Goal: Information Seeking & Learning: Learn about a topic

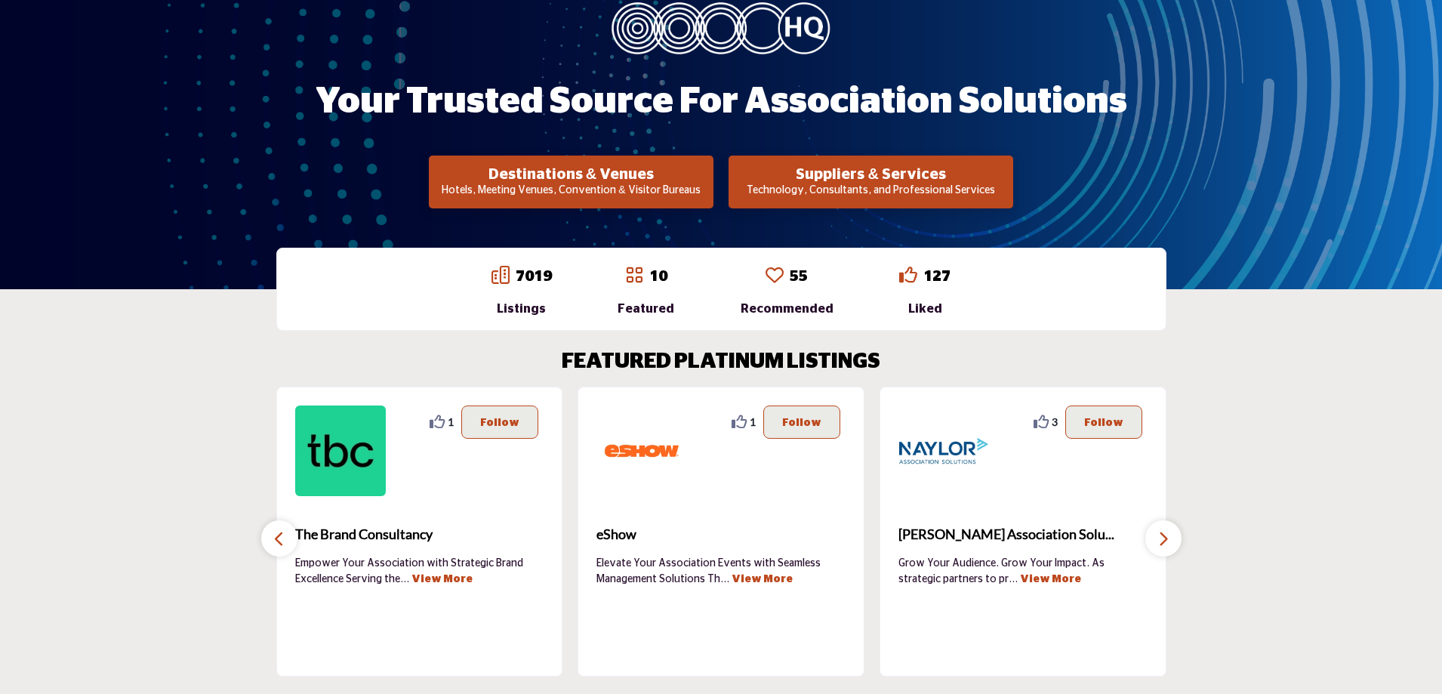
scroll to position [151, 0]
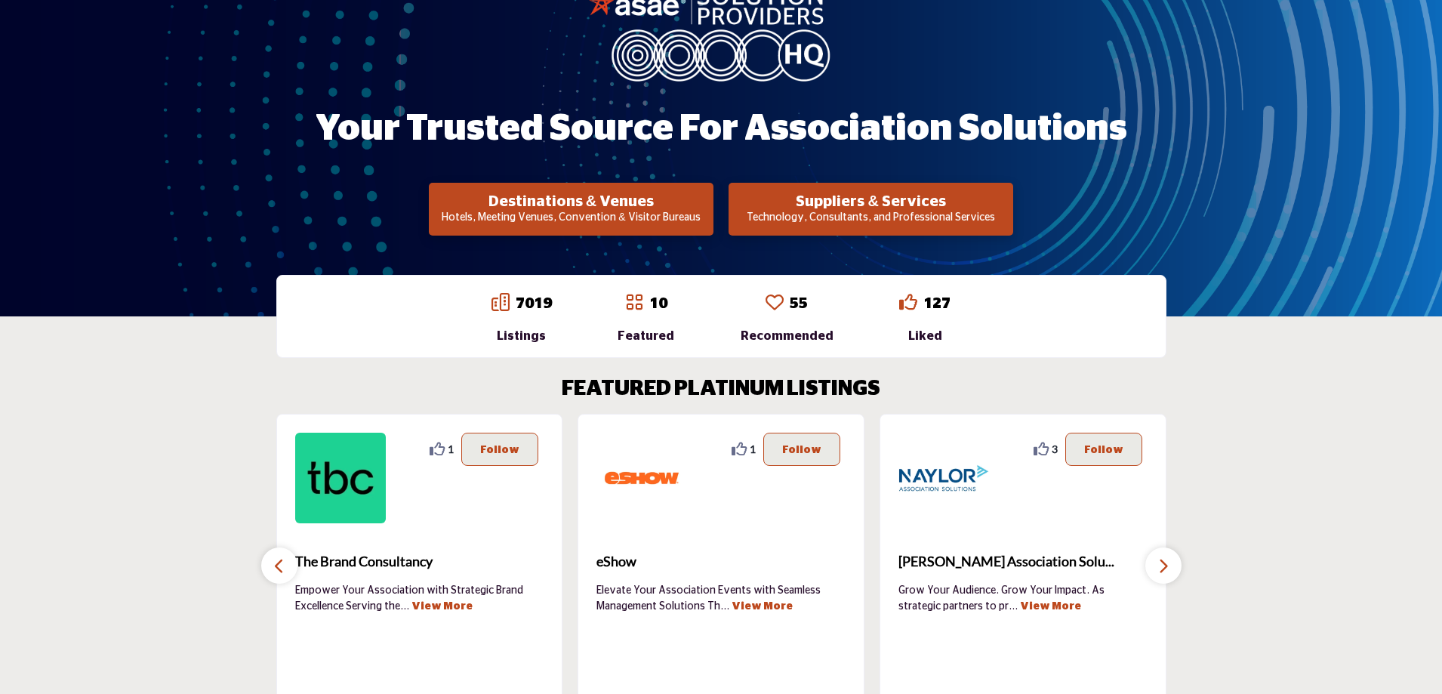
click at [871, 212] on p "Technology, Consultants, and Professional Services" at bounding box center [871, 218] width 276 height 15
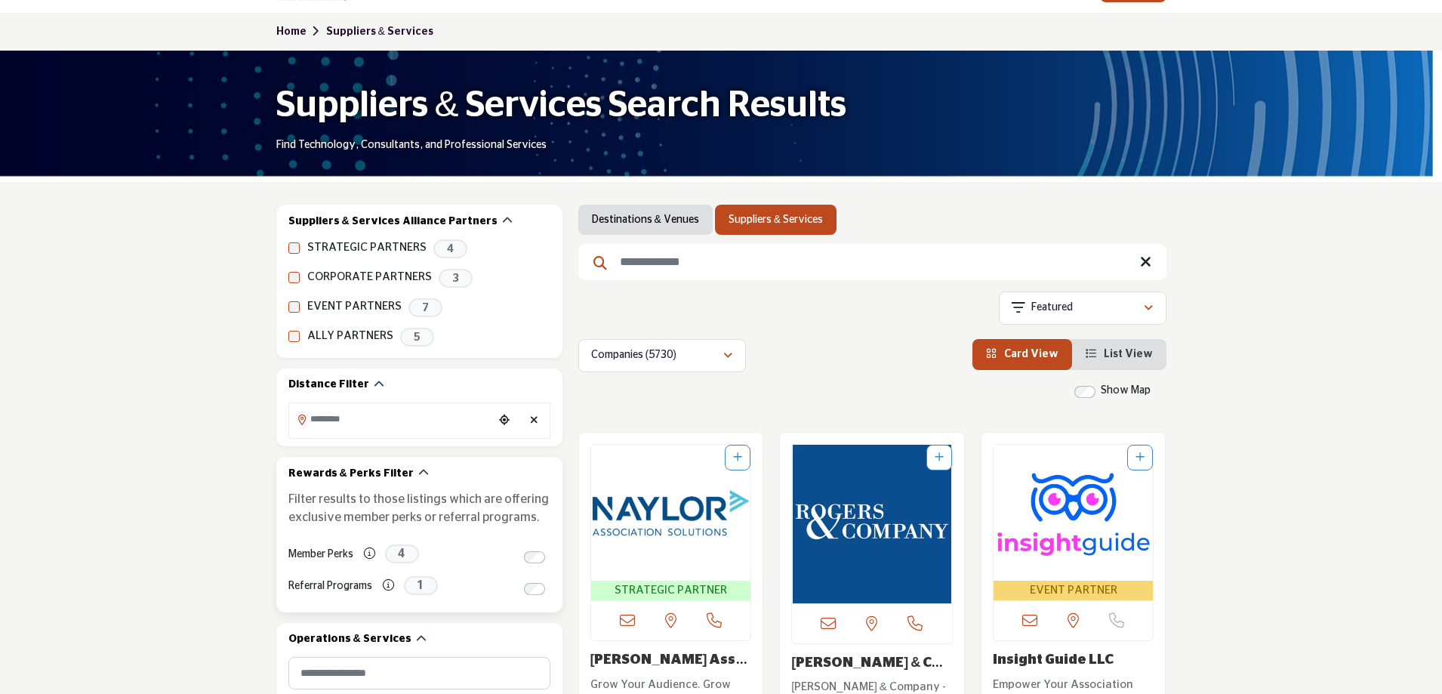
scroll to position [76, 0]
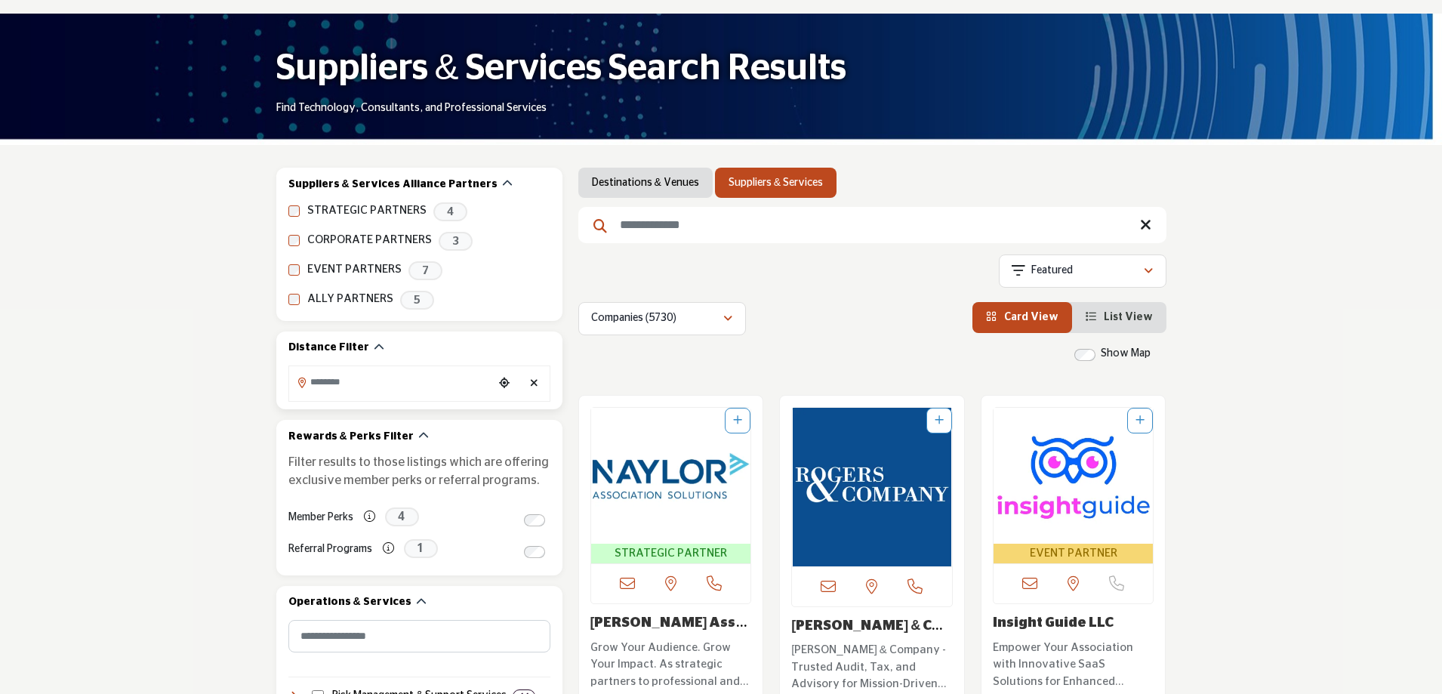
click at [419, 386] on input "Search Location" at bounding box center [391, 382] width 204 height 29
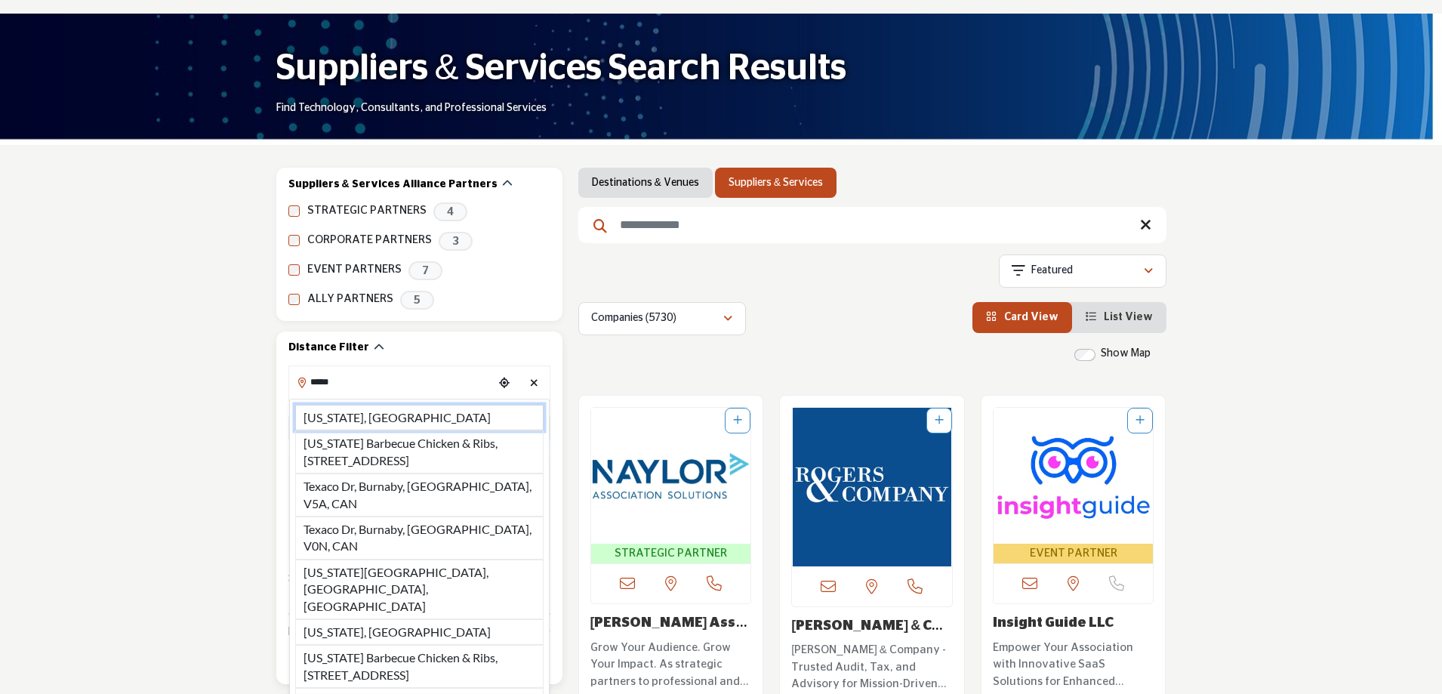
click at [383, 420] on li "Texas, USA" at bounding box center [419, 418] width 248 height 26
type input "**********"
type input "***"
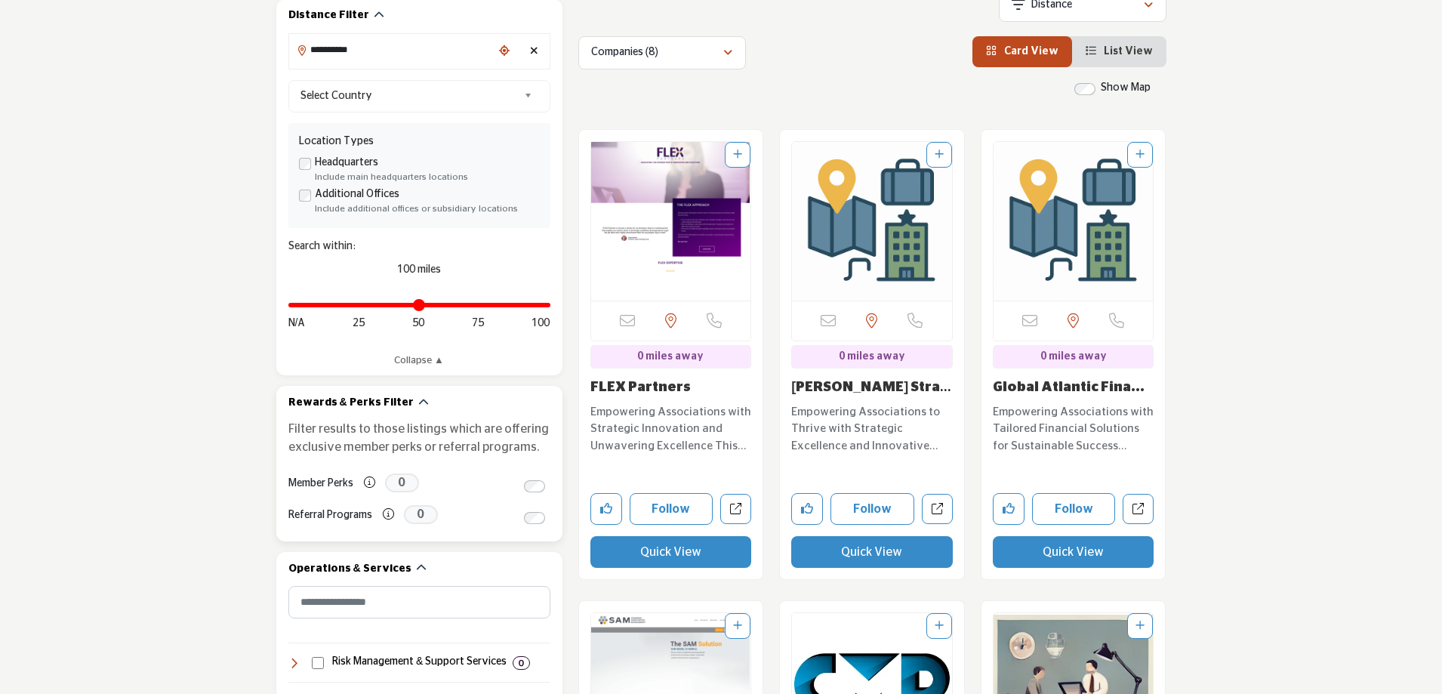
scroll to position [302, 0]
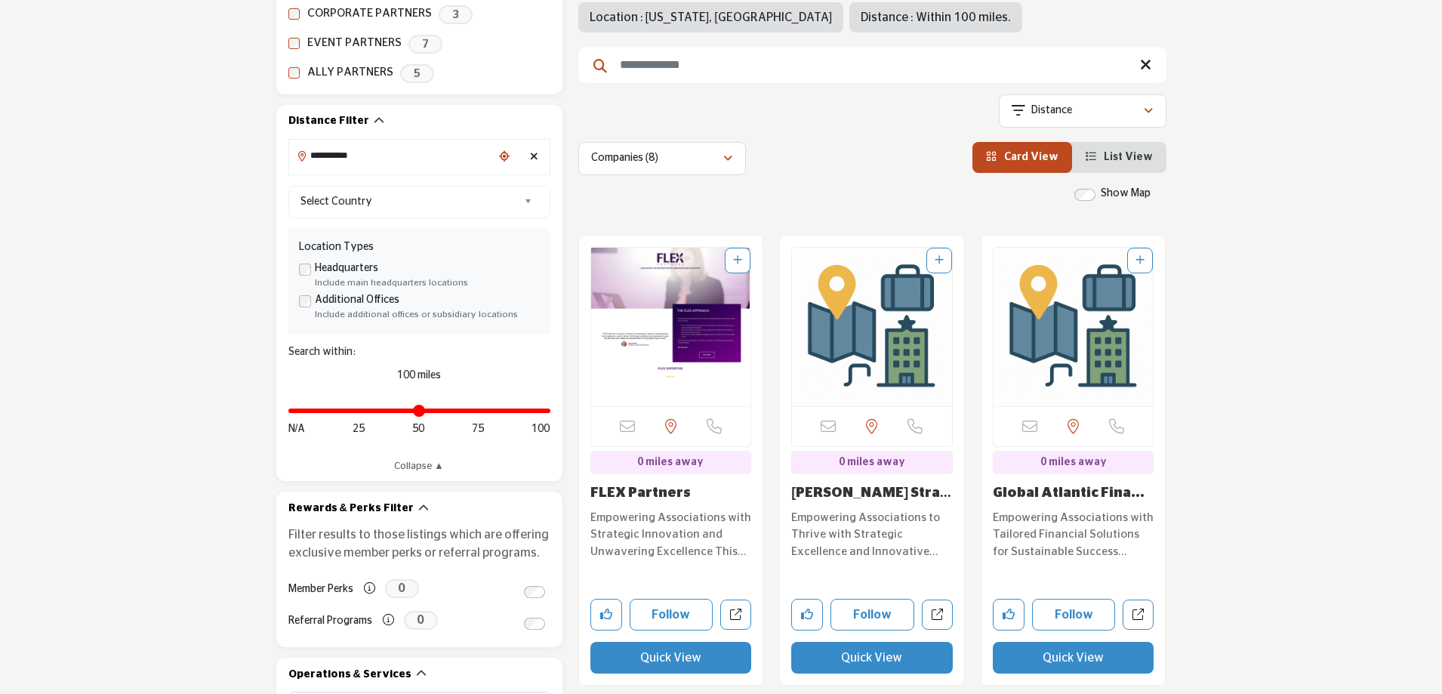
click at [1103, 165] on li "List View" at bounding box center [1119, 157] width 94 height 31
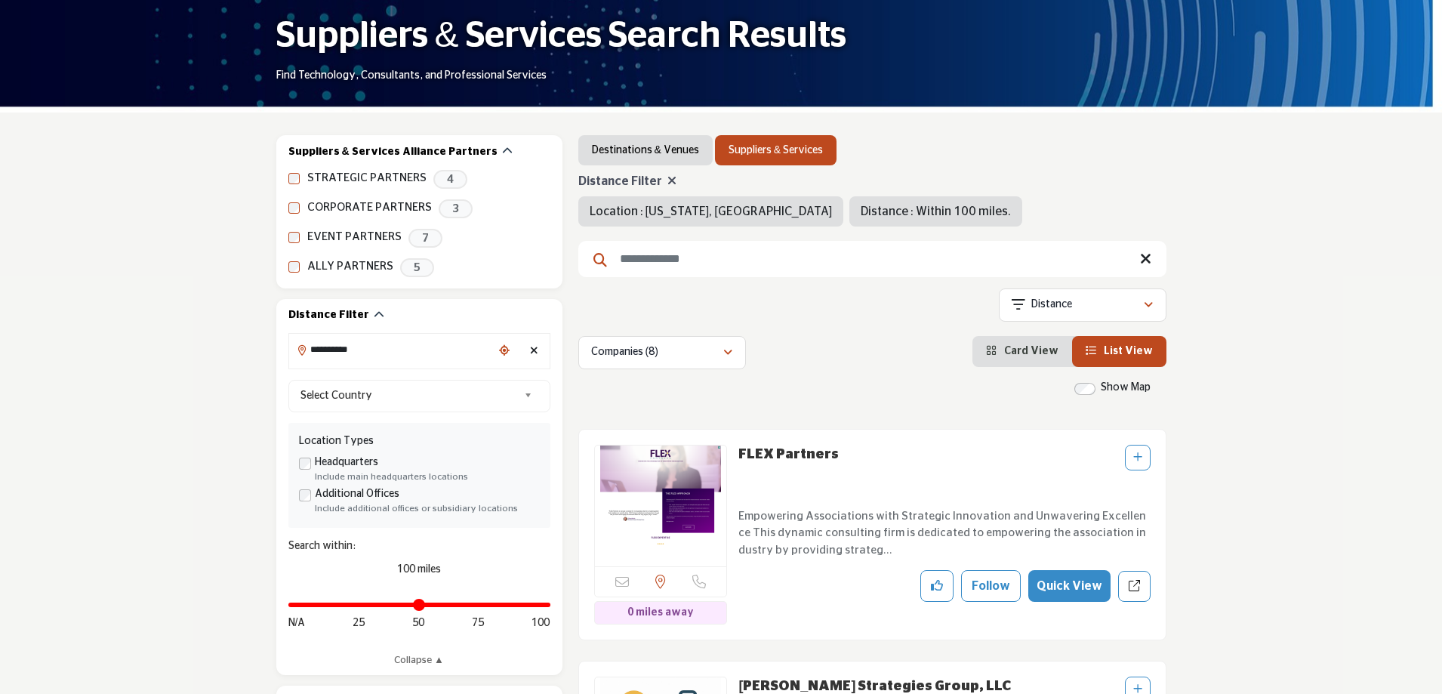
scroll to position [302, 0]
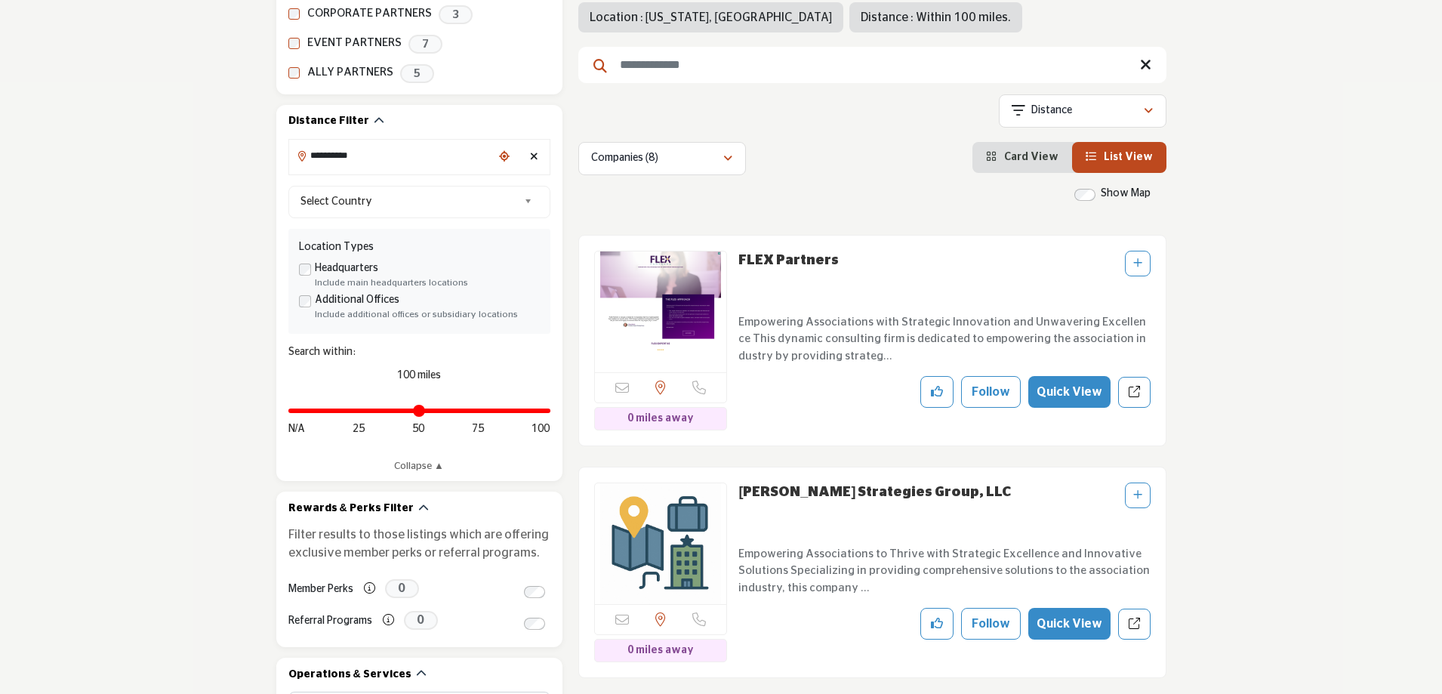
click at [806, 264] on link "FLEX Partners" at bounding box center [789, 261] width 100 height 14
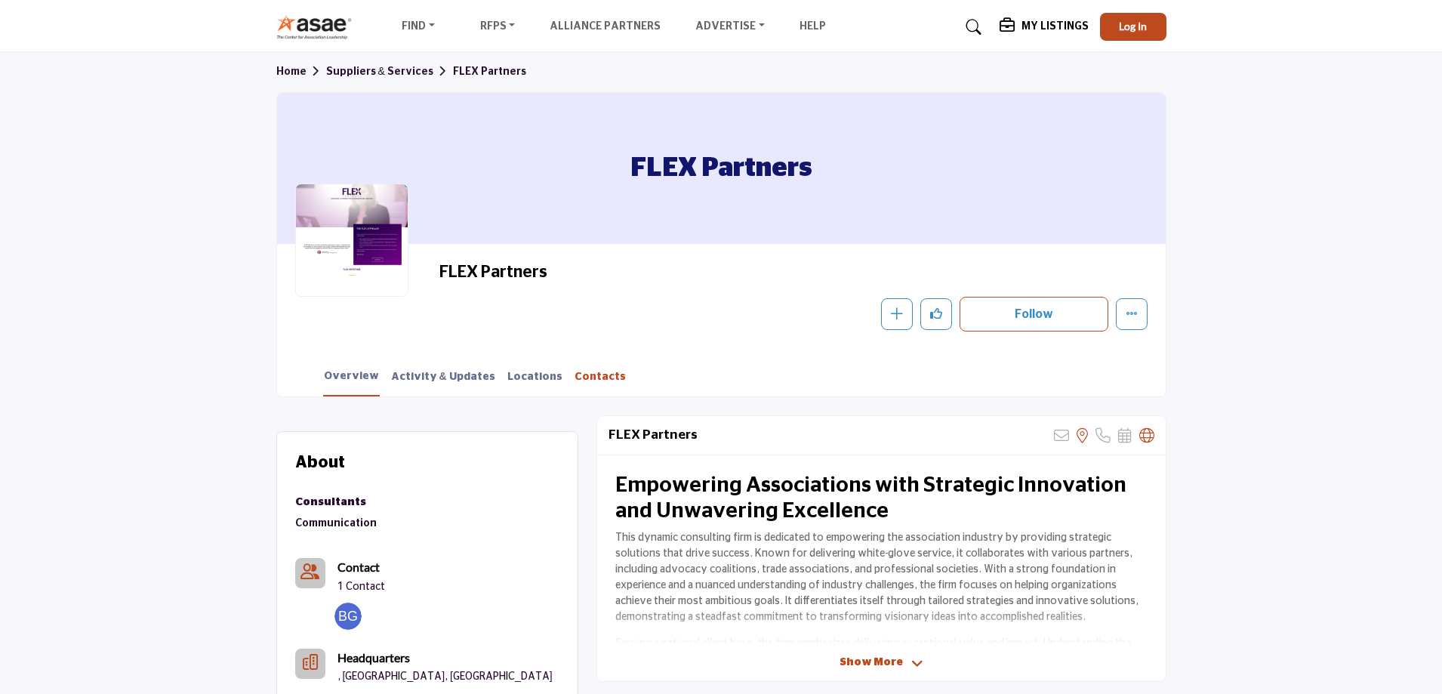
click at [574, 375] on link "Contacts" at bounding box center [600, 382] width 53 height 26
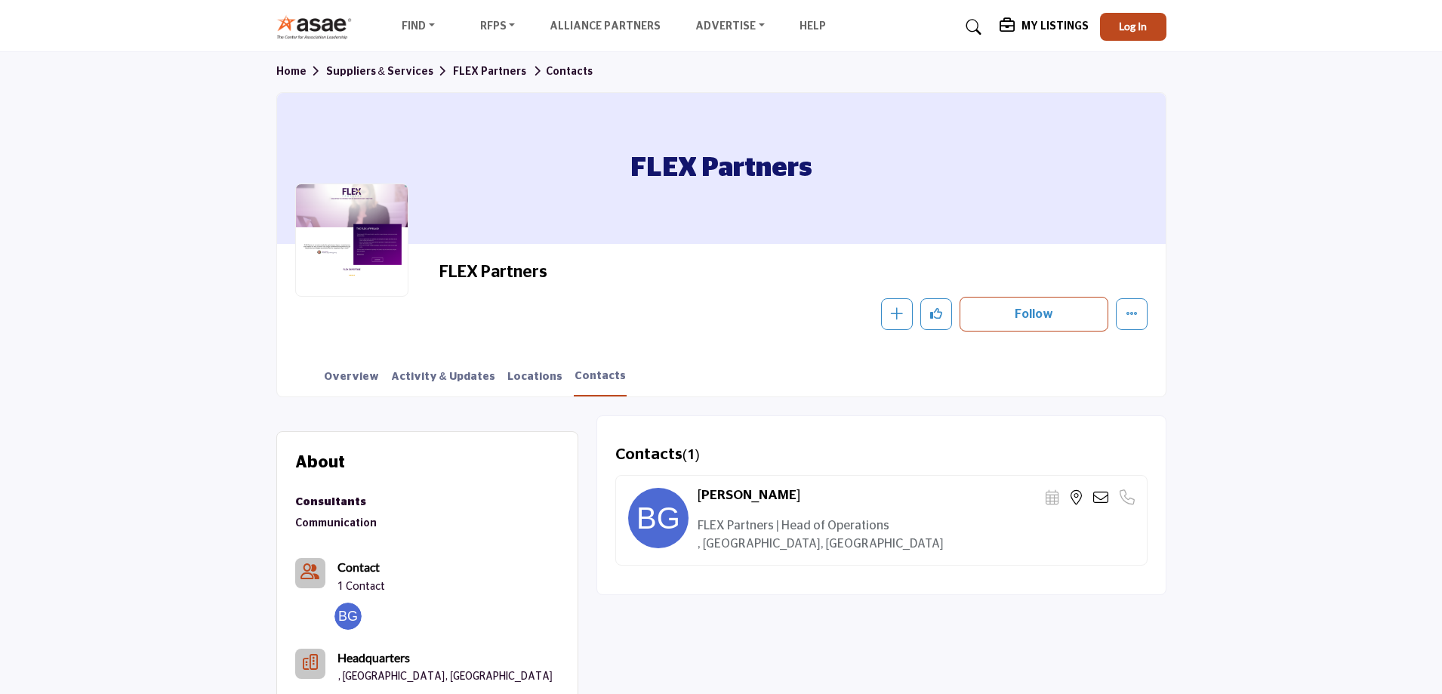
drag, startPoint x: 558, startPoint y: 273, endPoint x: 436, endPoint y: 272, distance: 122.3
click at [436, 272] on div "FLEX Partners Follow Following Message Recommend Add to My Suppliers Claim List…" at bounding box center [721, 296] width 853 height 69
copy h2 "FLEX Partners"
click at [1105, 498] on icon at bounding box center [1100, 497] width 15 height 15
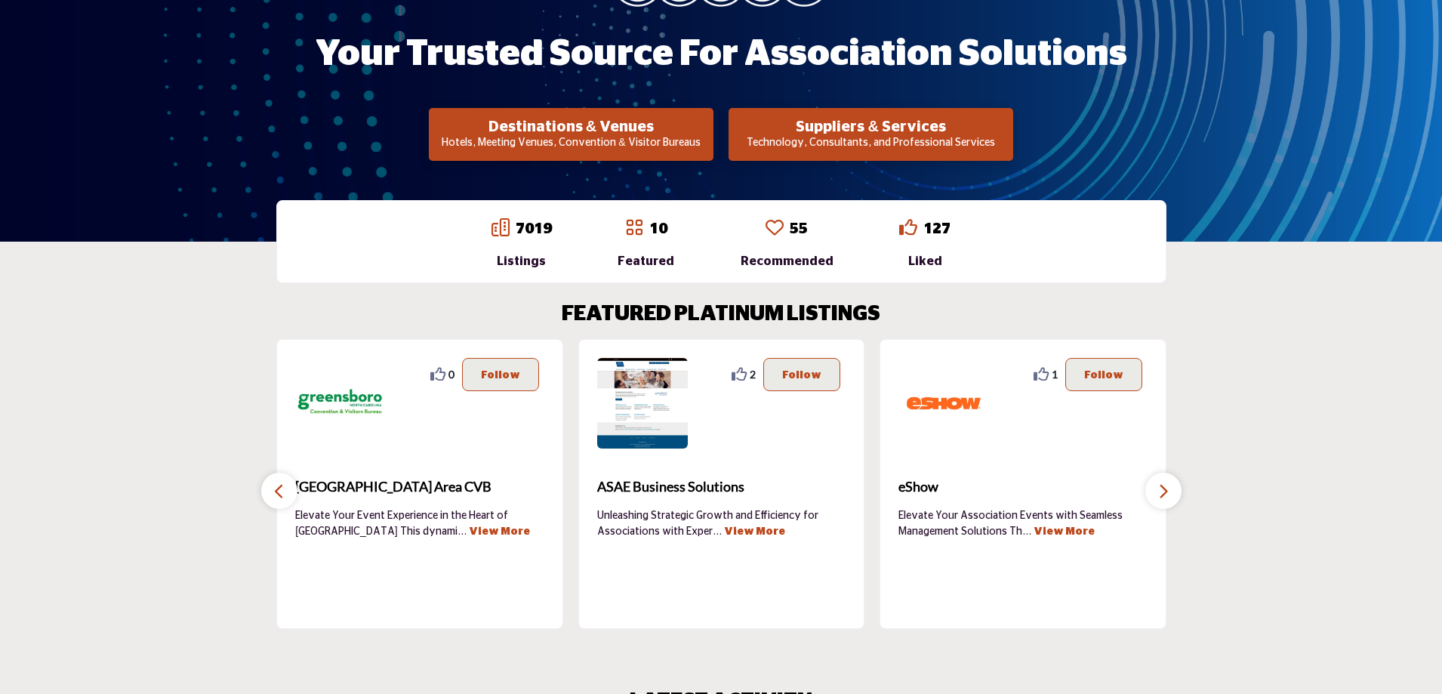
scroll to position [227, 0]
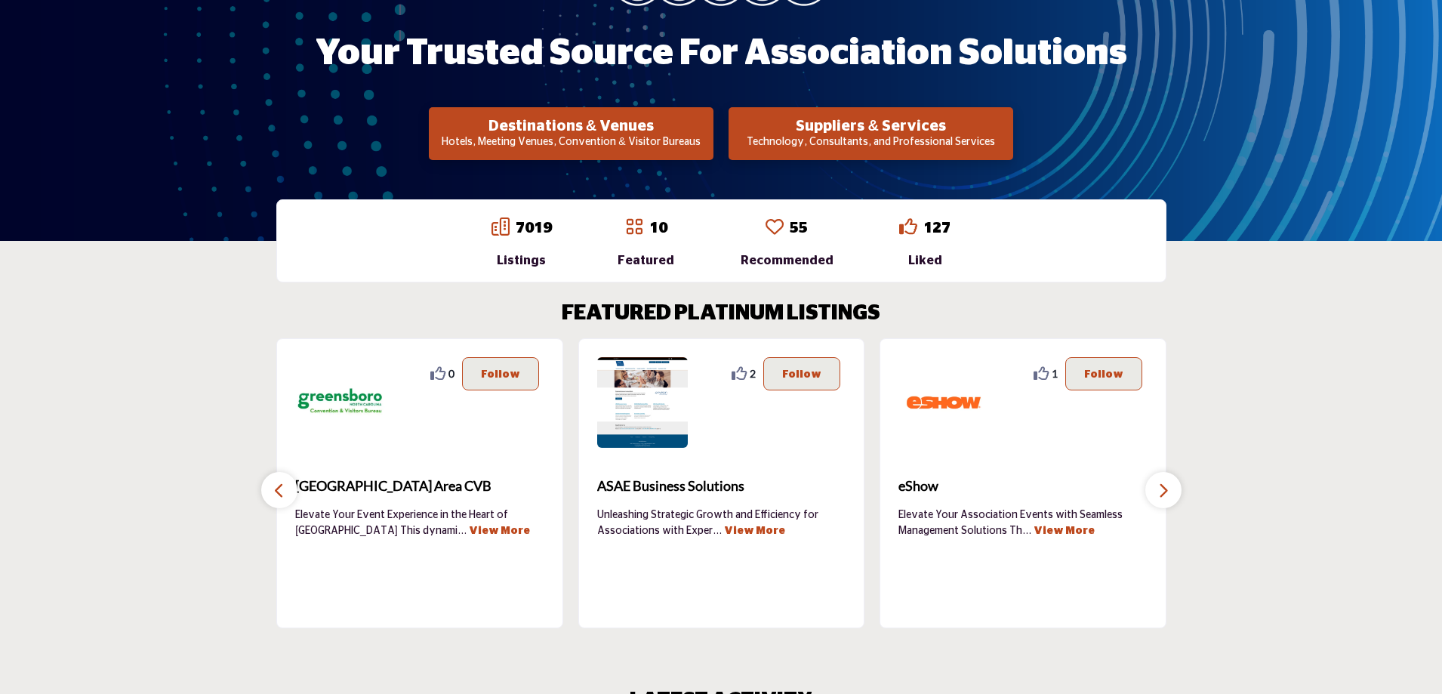
click at [510, 242] on div "7019 Listings" at bounding box center [522, 243] width 60 height 53
click at [526, 263] on div "Listings" at bounding box center [522, 260] width 60 height 18
click at [528, 233] on link "7019" at bounding box center [534, 228] width 36 height 15
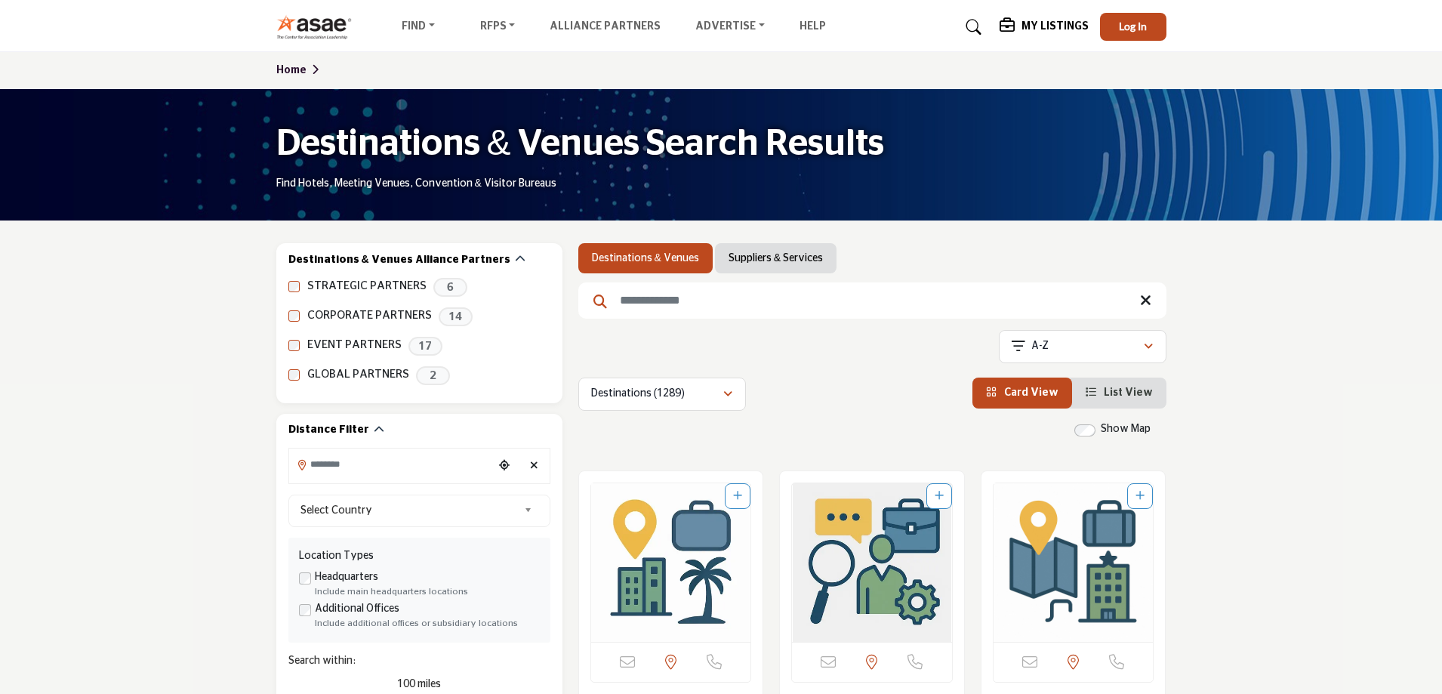
click at [1131, 390] on span "List View" at bounding box center [1128, 392] width 49 height 11
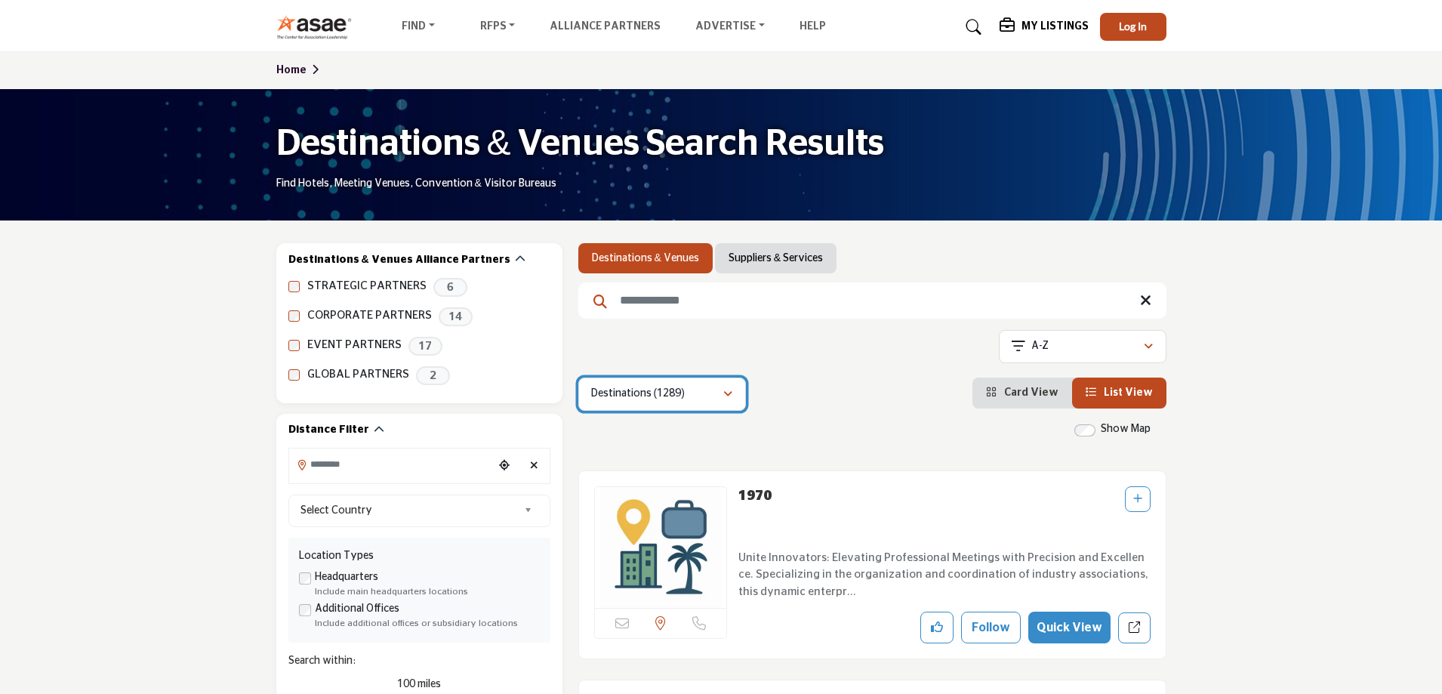
click at [646, 399] on p "Destinations (1289)" at bounding box center [638, 394] width 94 height 15
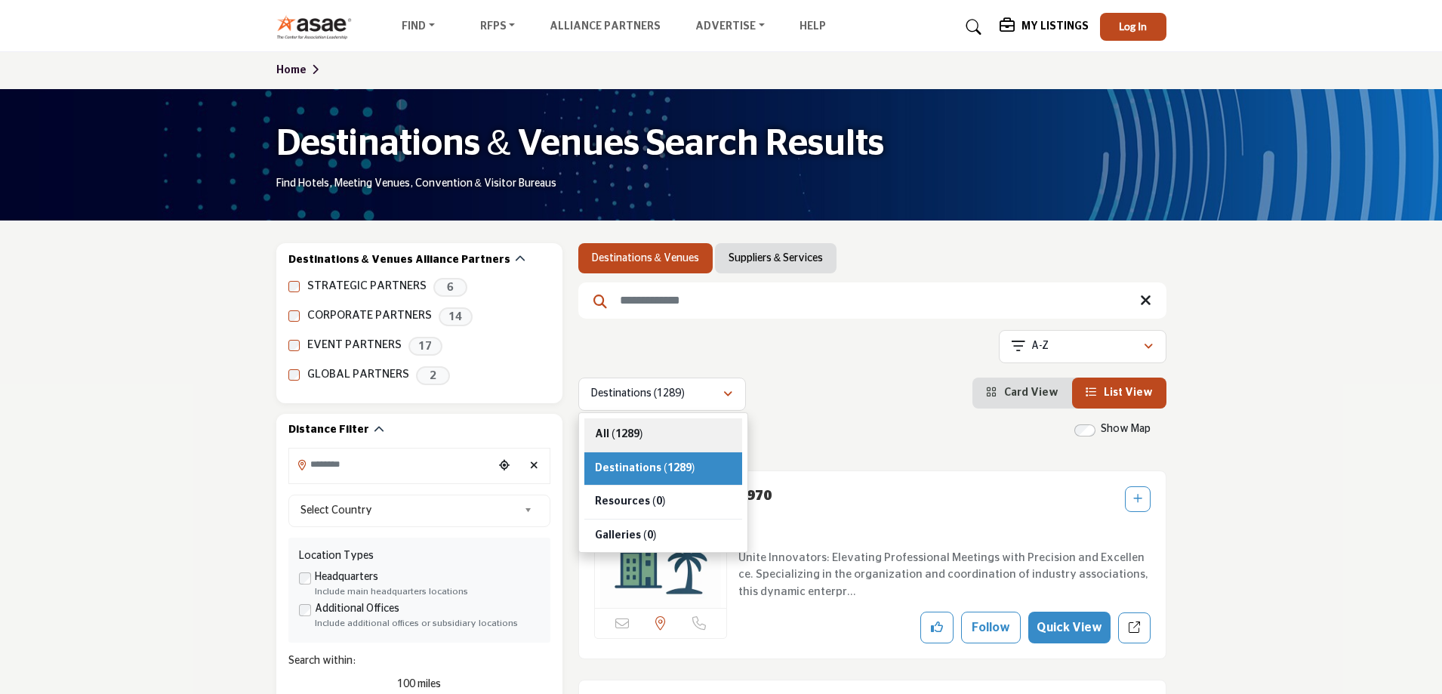
click at [669, 441] on div "All (1289)" at bounding box center [663, 435] width 158 height 34
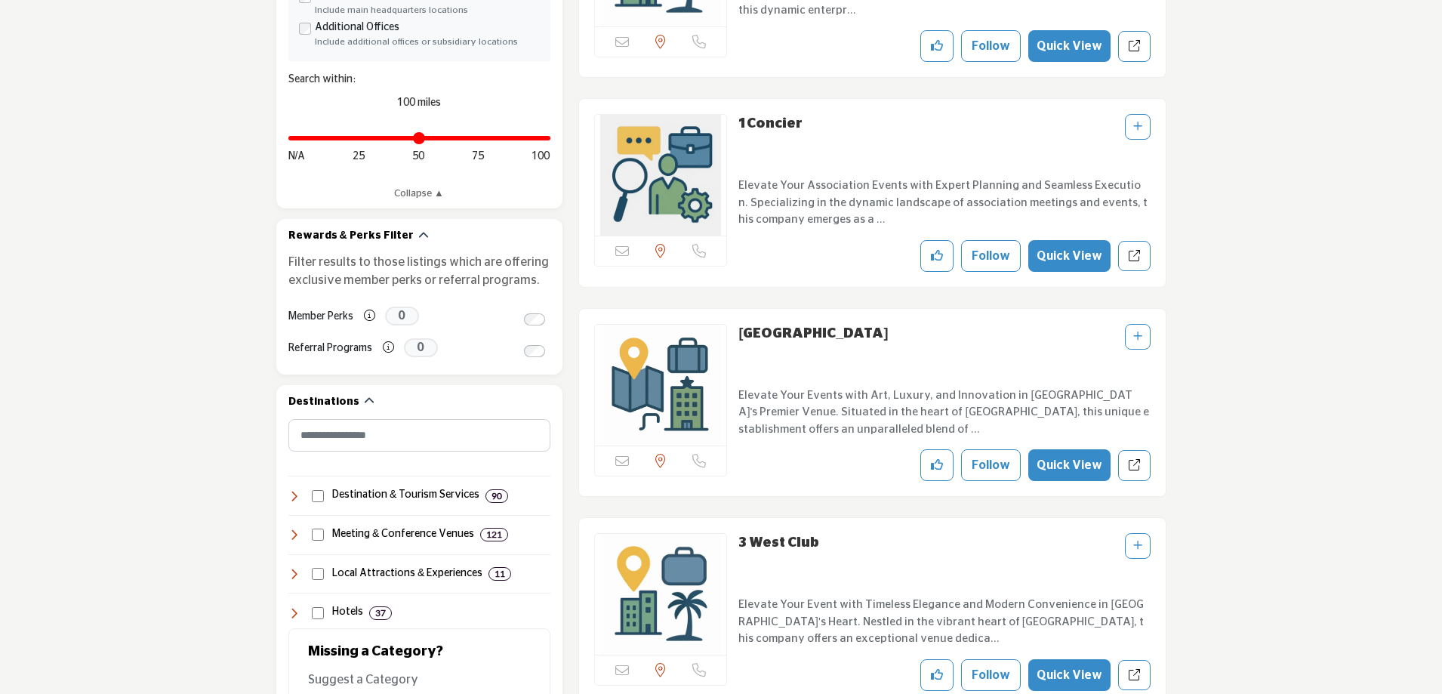
scroll to position [745, 0]
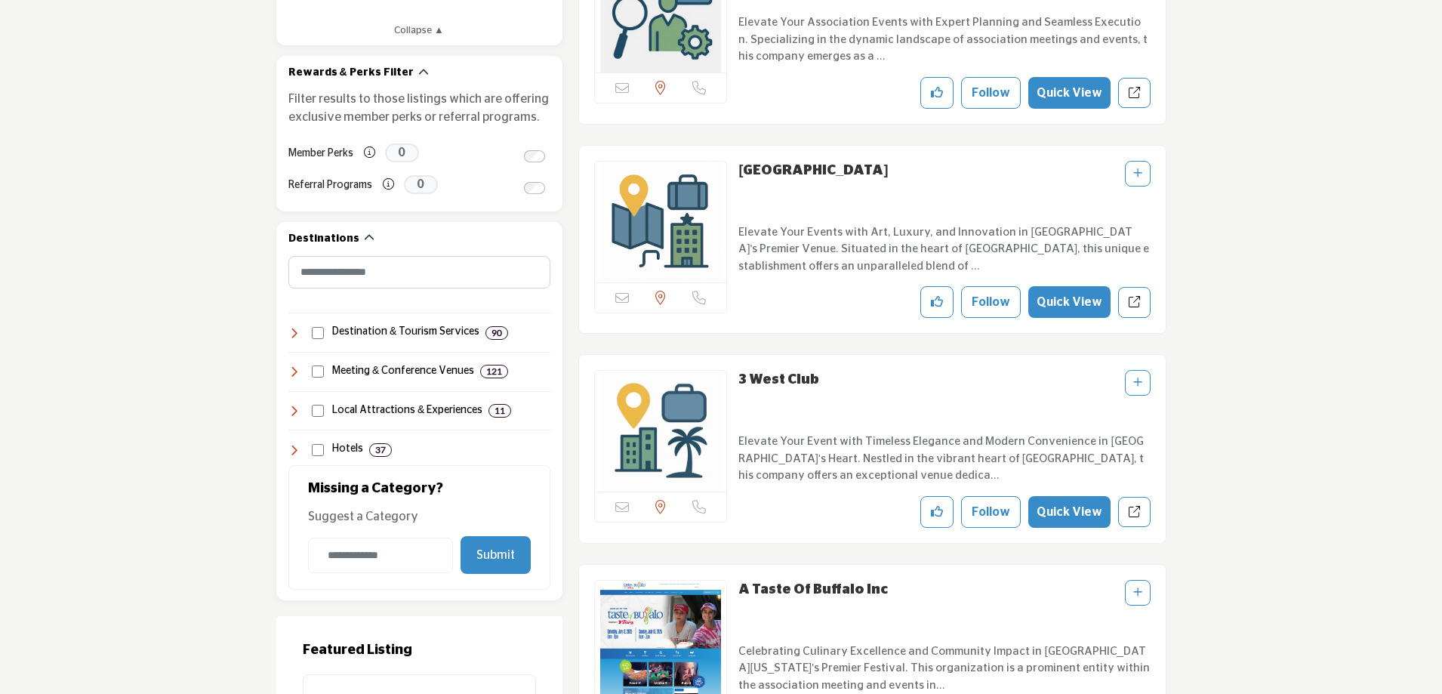
drag, startPoint x: 1433, startPoint y: 152, endPoint x: 1418, endPoint y: 206, distance: 56.4
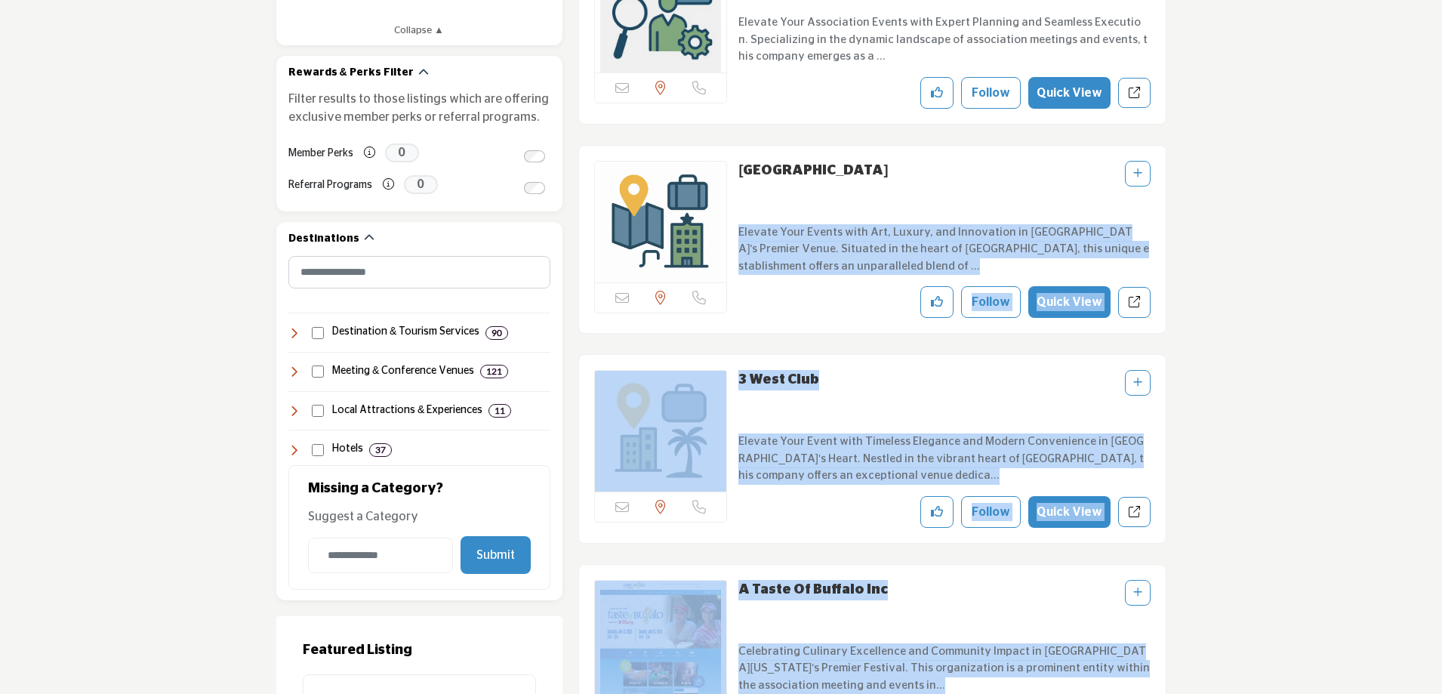
drag, startPoint x: 1420, startPoint y: 146, endPoint x: 1430, endPoint y: 180, distance: 35.4
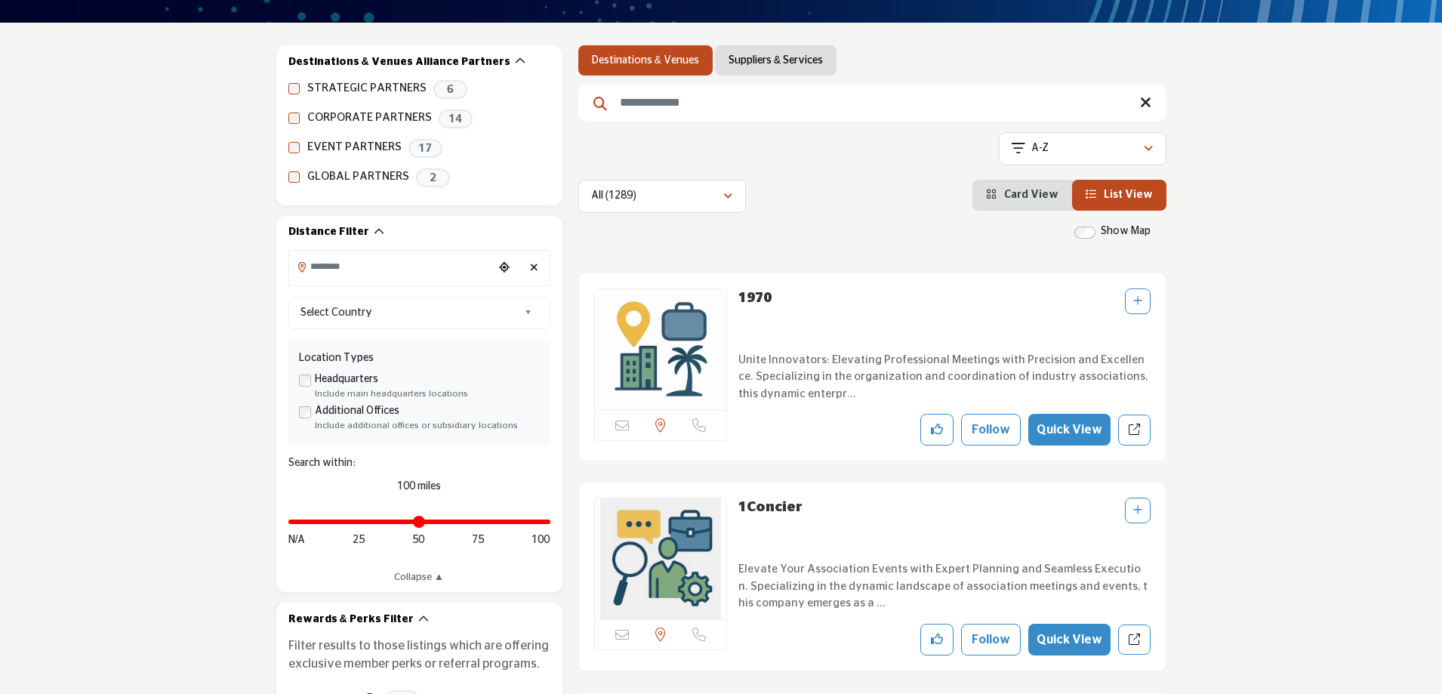
scroll to position [180, 0]
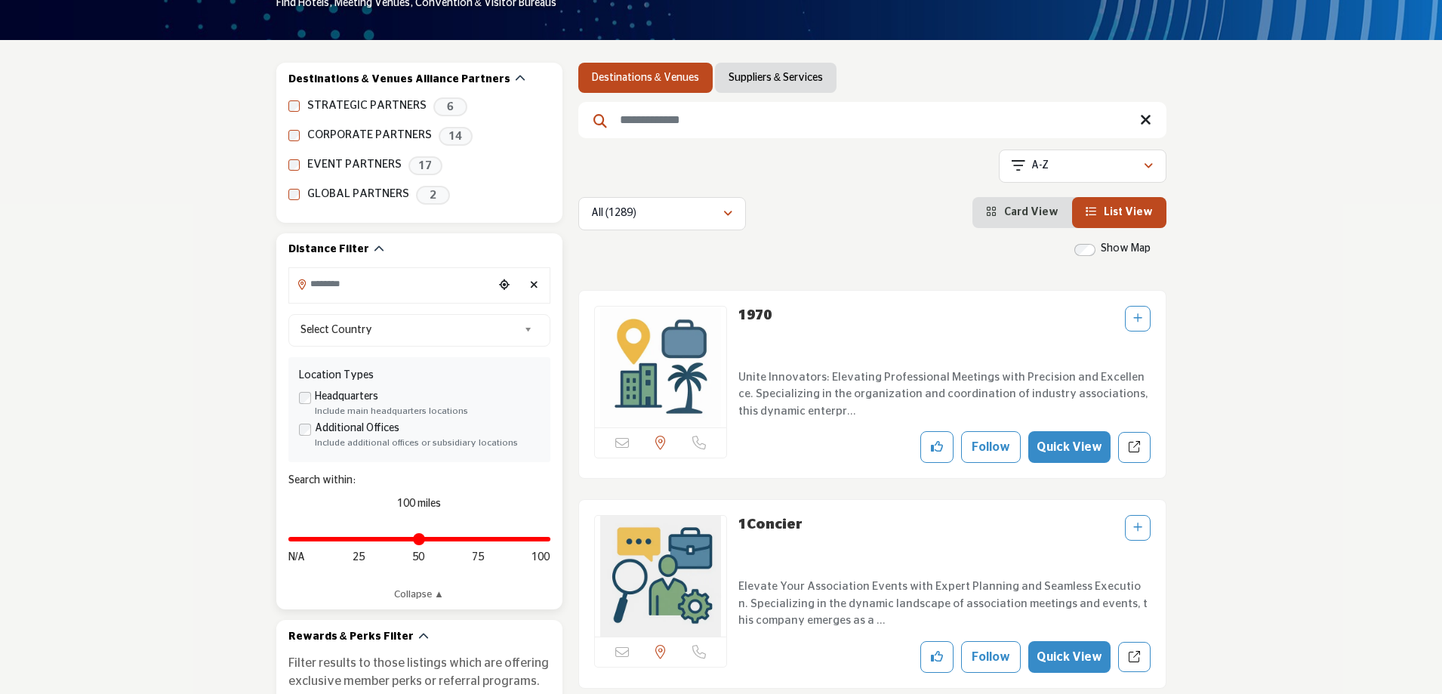
click at [370, 293] on input "Search Location" at bounding box center [391, 284] width 204 height 29
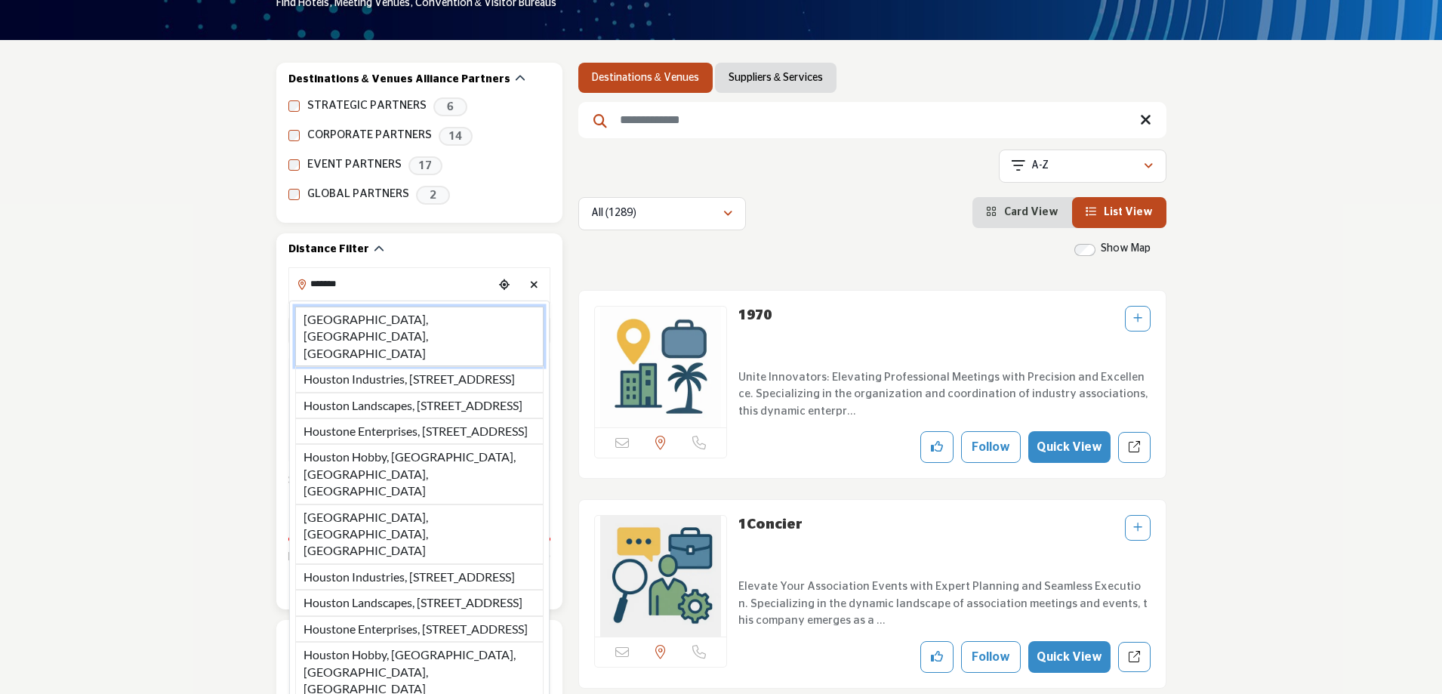
click at [387, 317] on li "[GEOGRAPHIC_DATA], [GEOGRAPHIC_DATA], [GEOGRAPHIC_DATA]" at bounding box center [419, 337] width 248 height 60
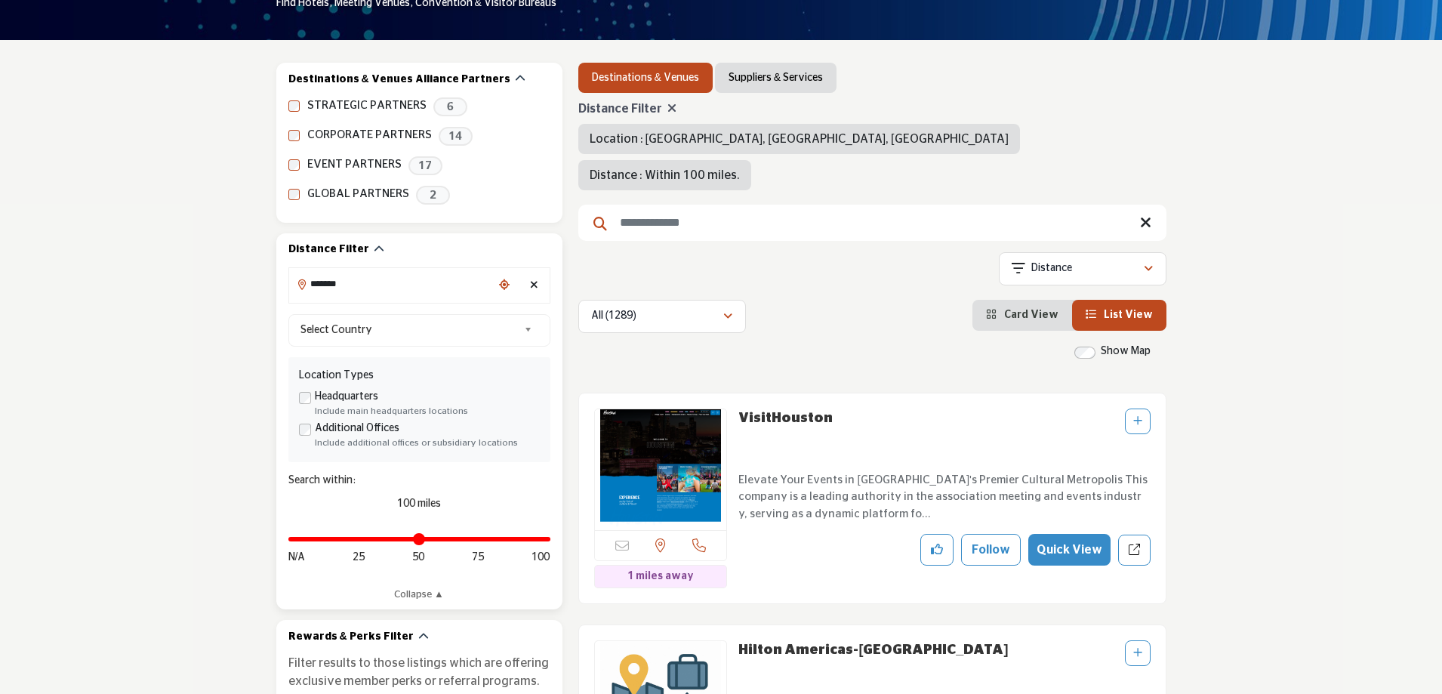
type input "**********"
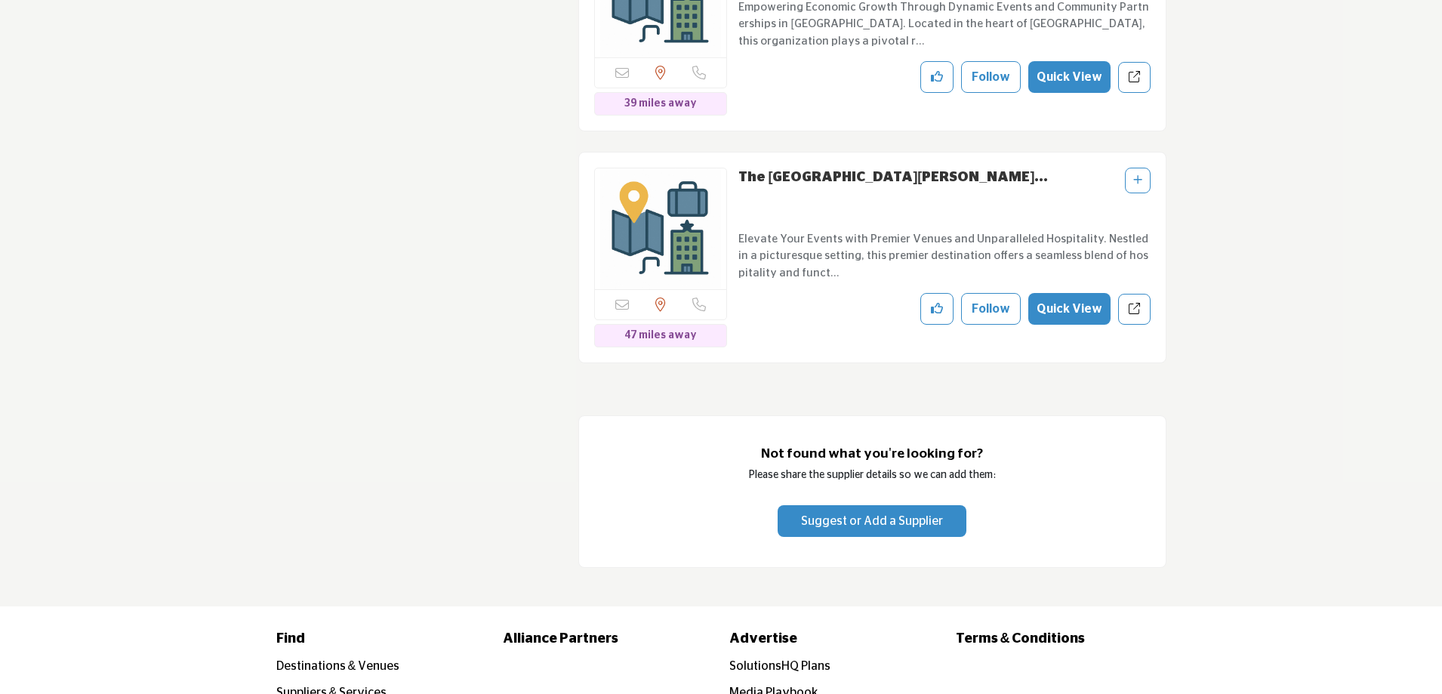
scroll to position [3021, 0]
